Goal: Participate in discussion

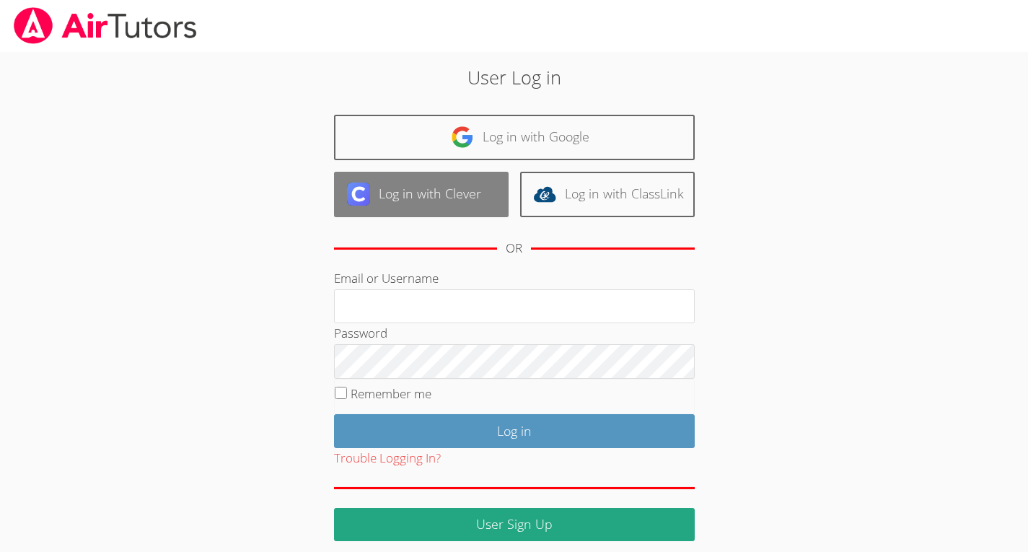
click at [365, 211] on link "Log in with Clever" at bounding box center [421, 194] width 175 height 45
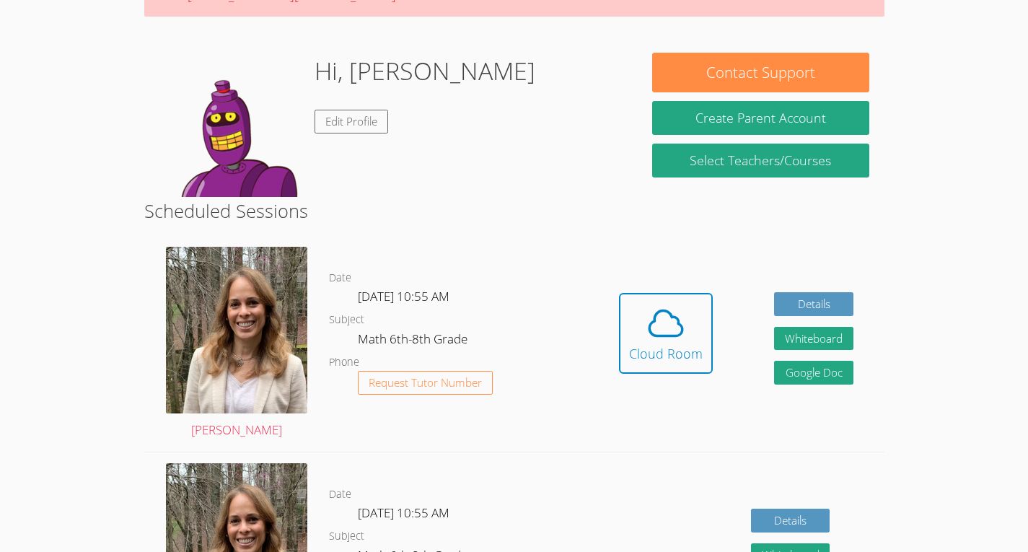
scroll to position [201, 0]
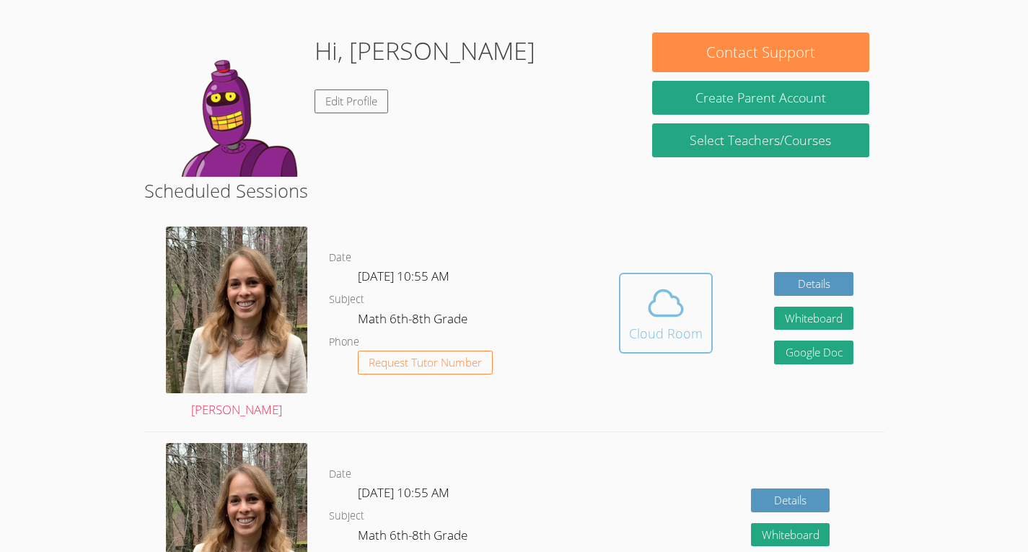
click at [662, 333] on div "Cloud Room" at bounding box center [666, 333] width 74 height 20
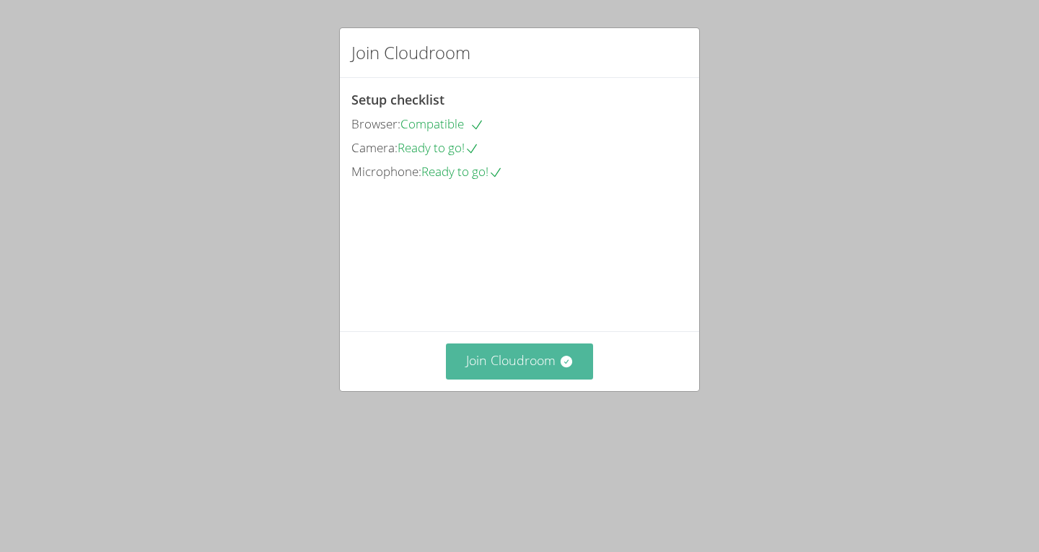
click at [454, 379] on button "Join Cloudroom" at bounding box center [520, 360] width 148 height 35
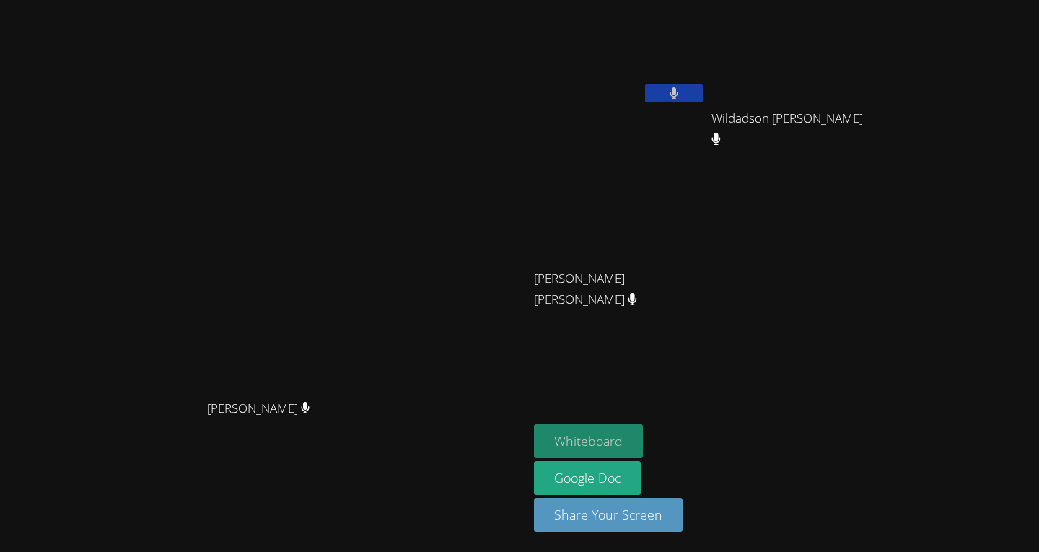
click at [643, 426] on button "Whiteboard" at bounding box center [588, 441] width 109 height 34
click at [679, 87] on icon at bounding box center [673, 93] width 9 height 12
click at [681, 87] on icon at bounding box center [673, 93] width 15 height 12
click at [679, 87] on icon at bounding box center [673, 93] width 9 height 12
click at [681, 87] on icon at bounding box center [673, 93] width 15 height 12
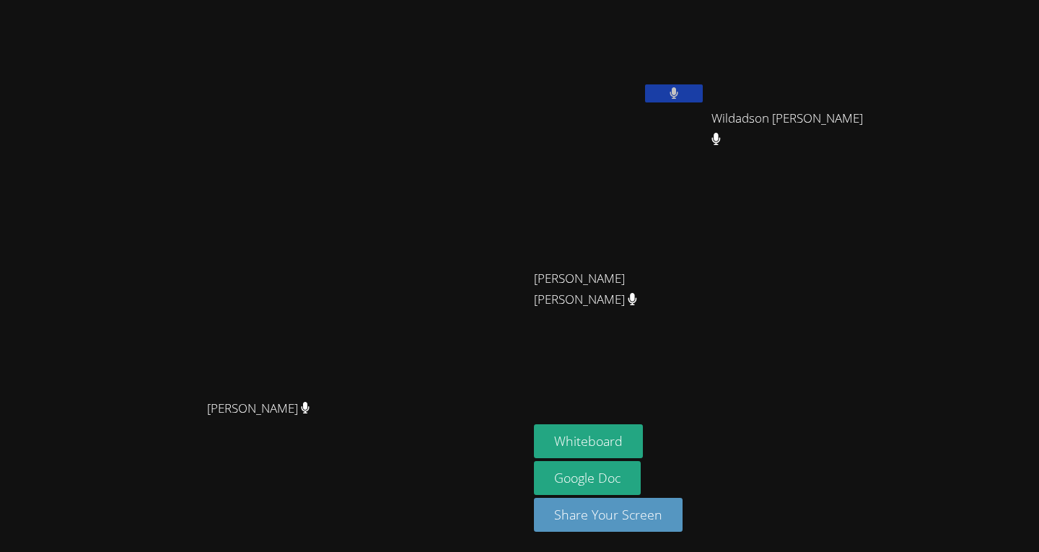
click at [679, 87] on icon at bounding box center [673, 93] width 9 height 12
click at [681, 87] on icon at bounding box center [673, 93] width 15 height 12
click at [679, 87] on icon at bounding box center [673, 93] width 9 height 12
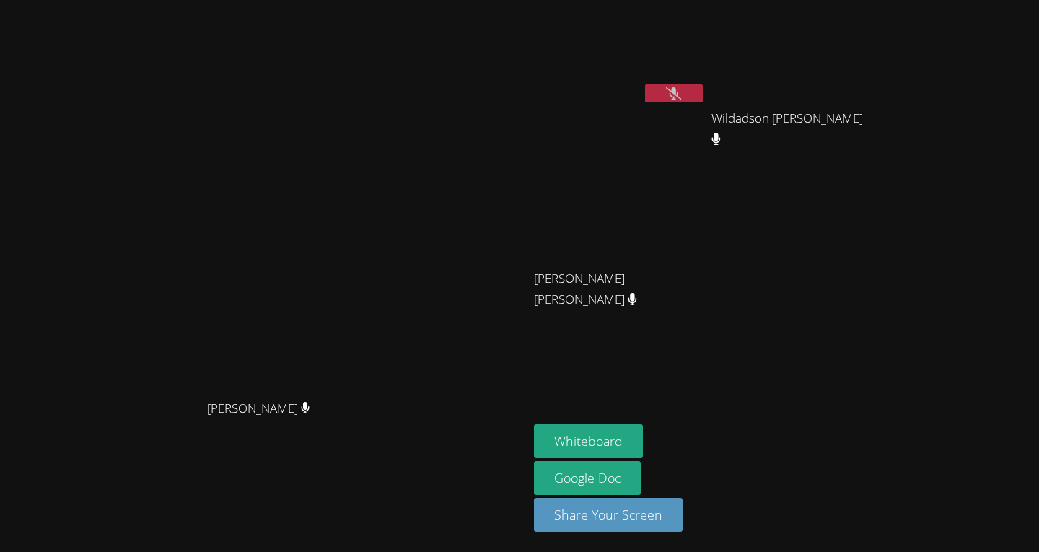
click at [681, 87] on icon at bounding box center [673, 93] width 15 height 12
click at [679, 87] on icon at bounding box center [673, 93] width 9 height 12
click at [681, 87] on icon at bounding box center [673, 93] width 15 height 12
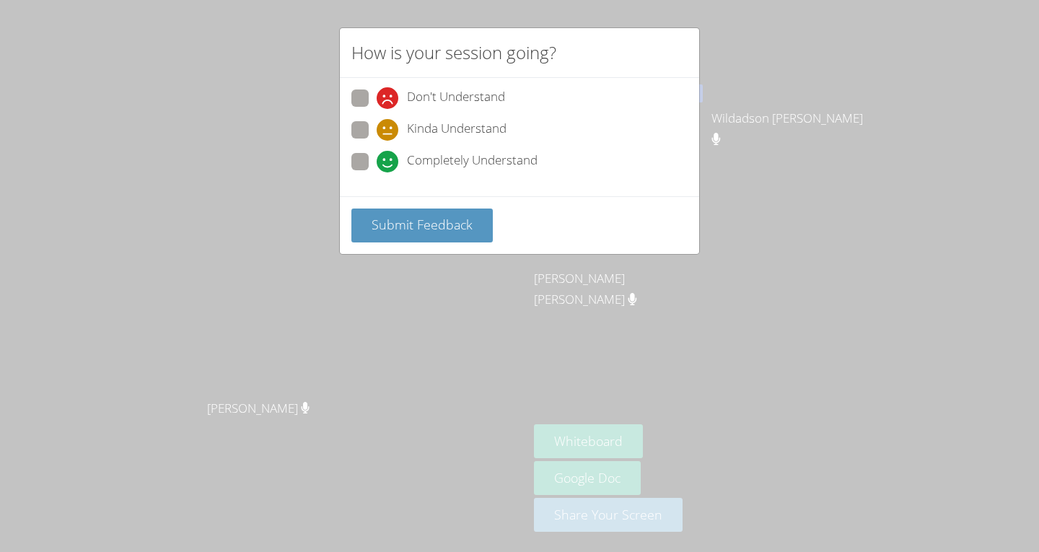
click at [377, 172] on span at bounding box center [377, 172] width 0 height 0
click at [377, 164] on input "Completely Understand" at bounding box center [383, 159] width 12 height 12
radio input "true"
click at [389, 228] on span "Submit Feedback" at bounding box center [422, 224] width 101 height 17
